Goal: Task Accomplishment & Management: Manage account settings

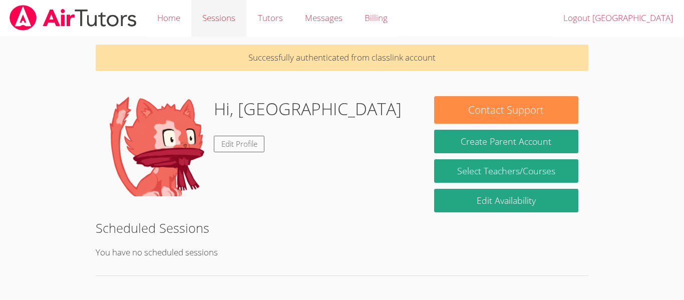
click at [235, 26] on link "Sessions" at bounding box center [218, 18] width 55 height 37
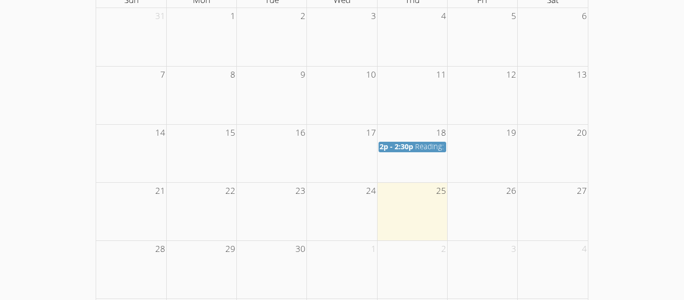
scroll to position [192, 0]
click at [235, 27] on td at bounding box center [201, 38] width 70 height 58
click at [369, 100] on td at bounding box center [342, 96] width 70 height 58
click at [521, 82] on td "13" at bounding box center [553, 75] width 70 height 17
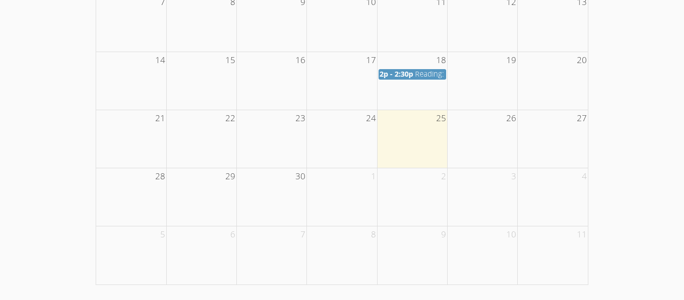
scroll to position [0, 0]
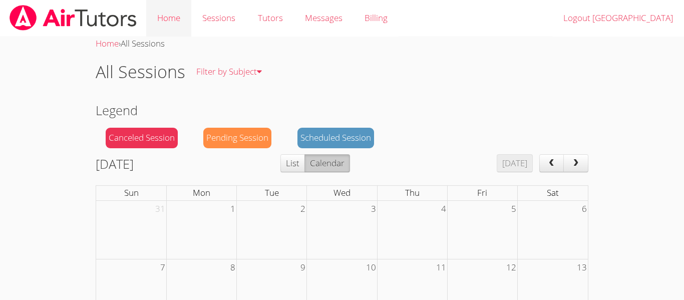
click at [161, 29] on link "Home" at bounding box center [168, 18] width 45 height 37
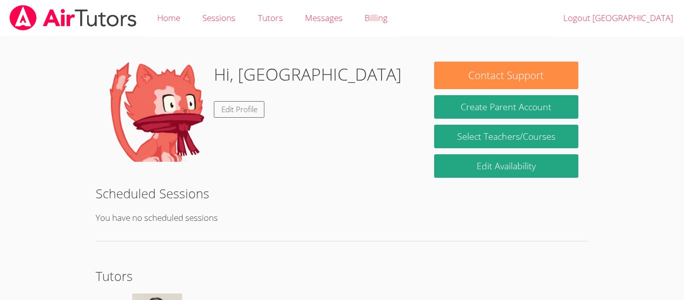
click at [397, 127] on div "Hi, [GEOGRAPHIC_DATA] Edit Profile" at bounding box center [260, 112] width 308 height 100
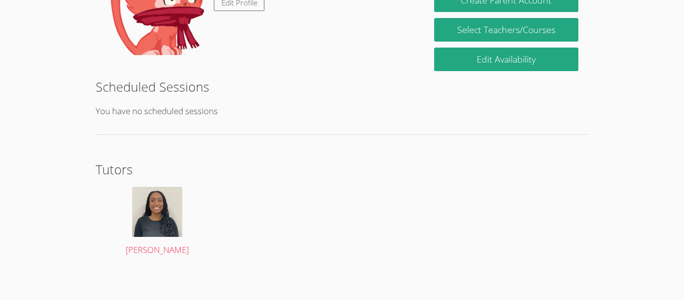
scroll to position [101, 0]
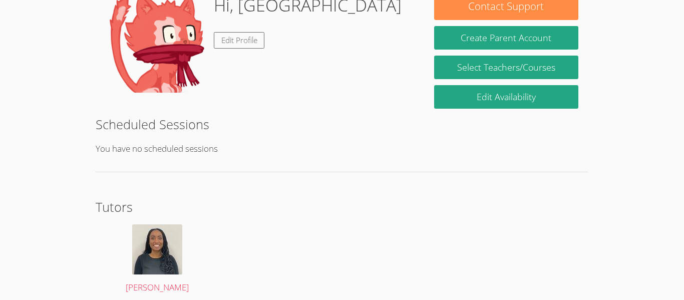
scroll to position [145, 0]
